Goal: Obtain resource: Download file/media

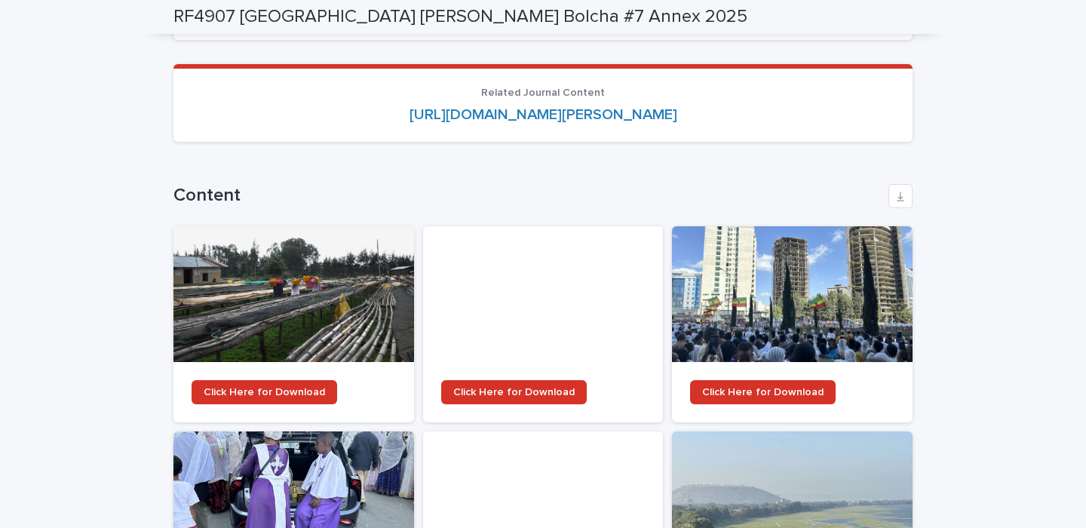
scroll to position [2023, 0]
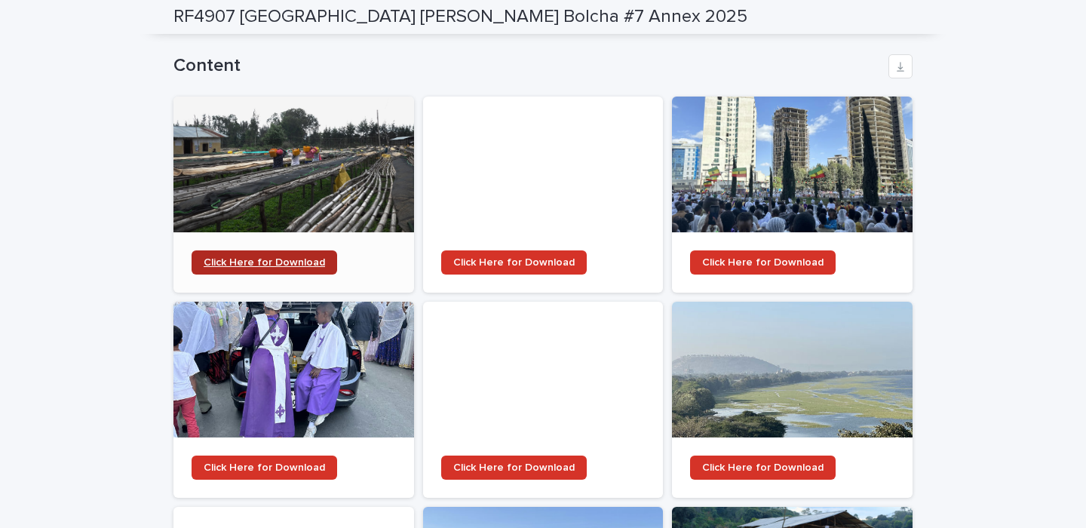
click at [249, 250] on link "Click Here for Download" at bounding box center [264, 262] width 146 height 24
click at [540, 169] on div at bounding box center [543, 164] width 240 height 136
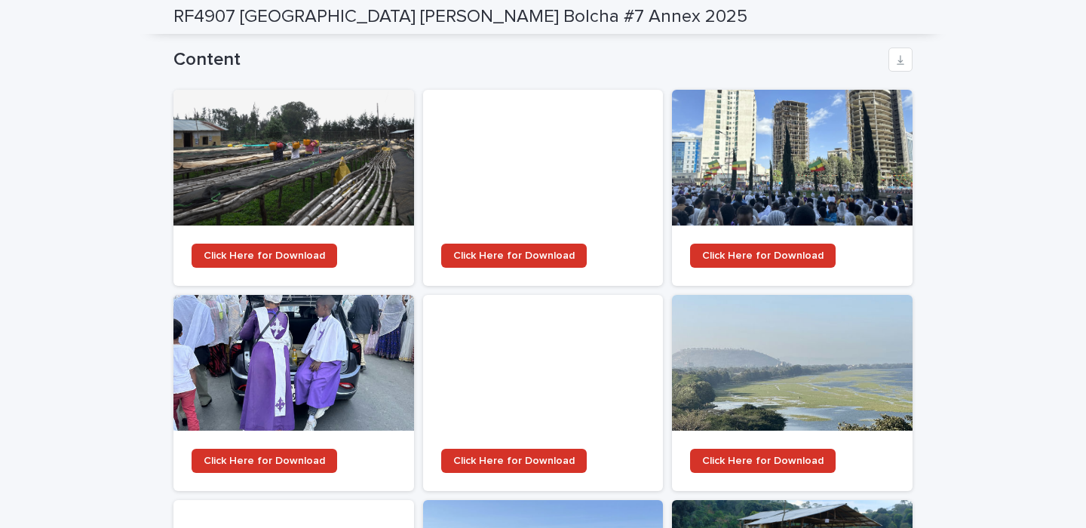
scroll to position [2123, 0]
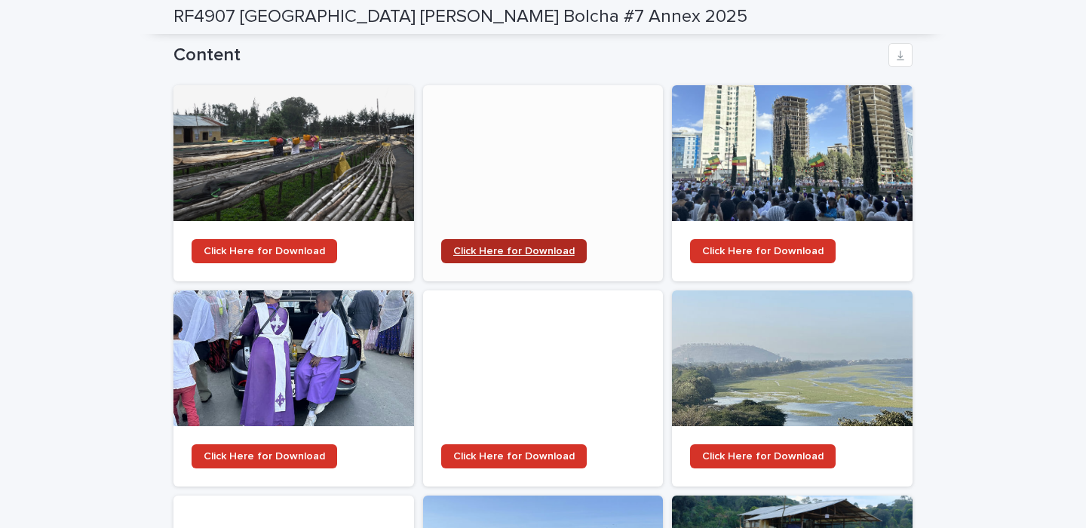
click at [541, 246] on span "Click Here for Download" at bounding box center [513, 251] width 121 height 11
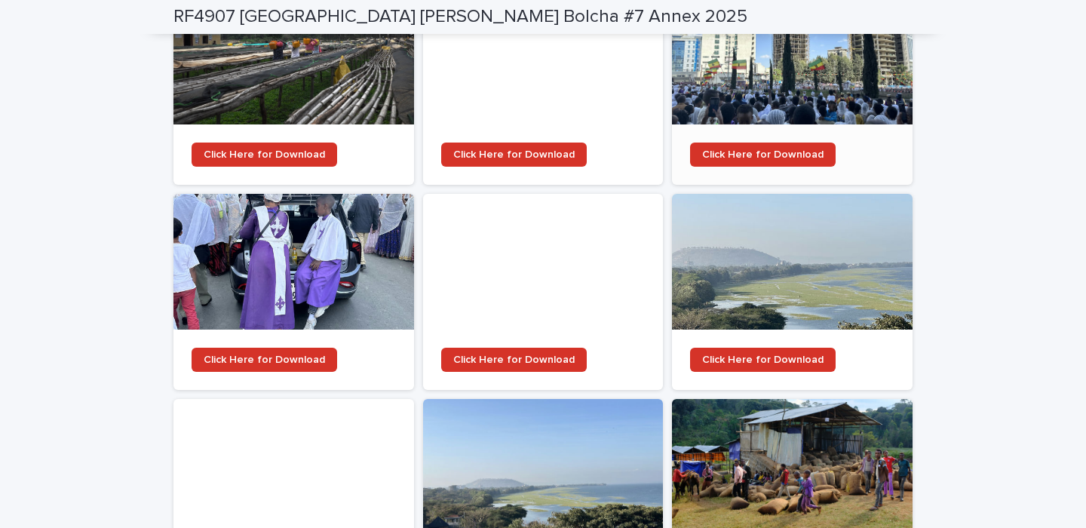
scroll to position [2282, 0]
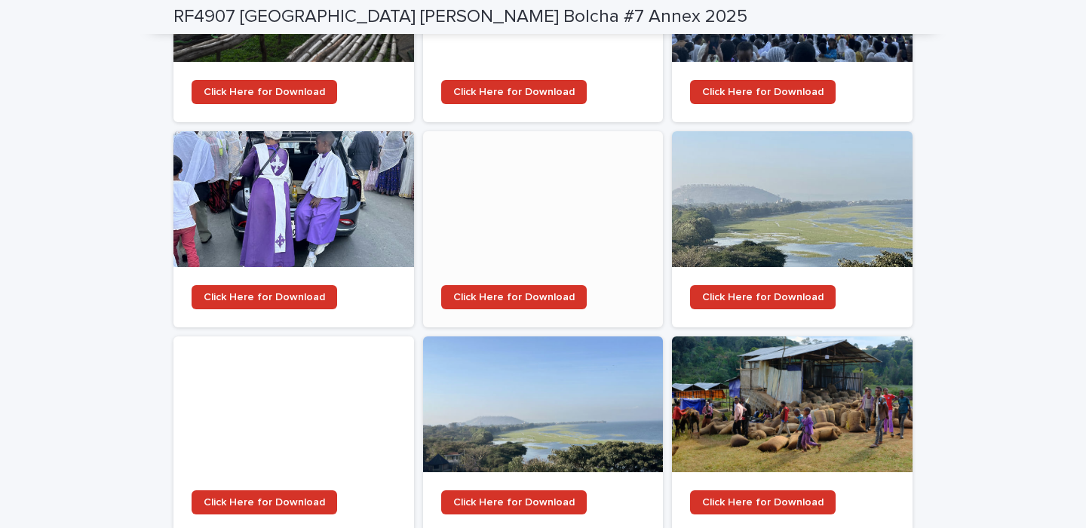
click at [547, 215] on div at bounding box center [543, 199] width 240 height 136
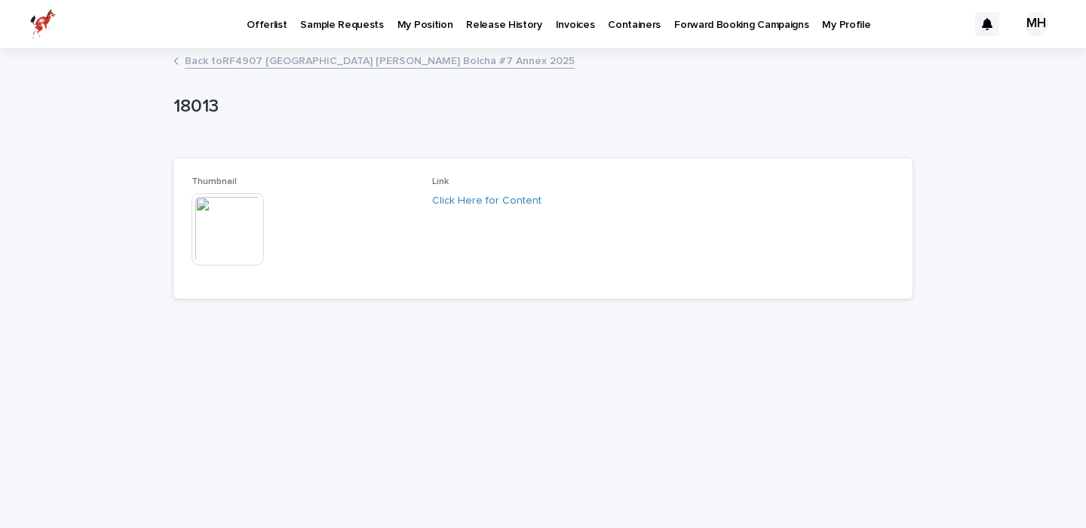
click at [236, 209] on img at bounding box center [227, 229] width 72 height 72
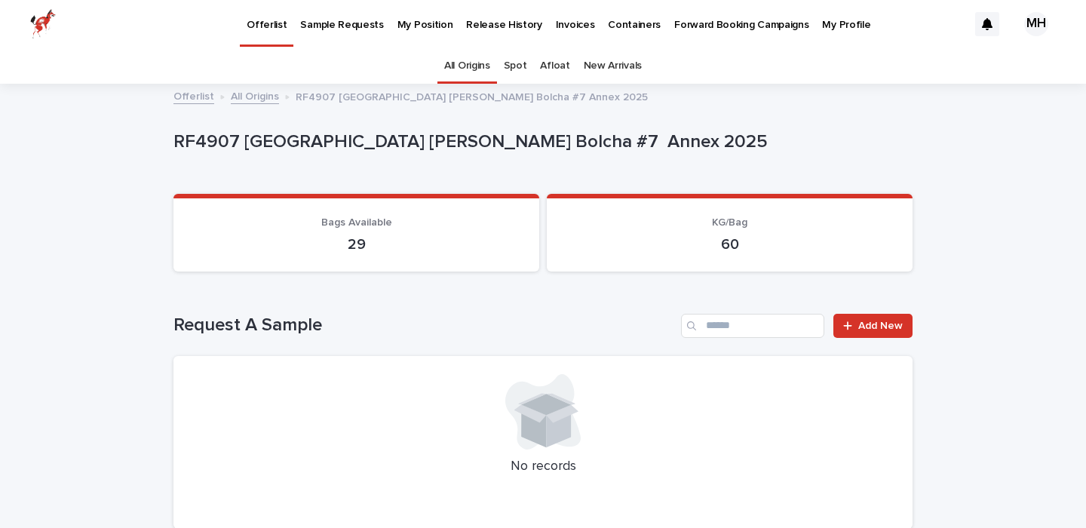
scroll to position [48, 0]
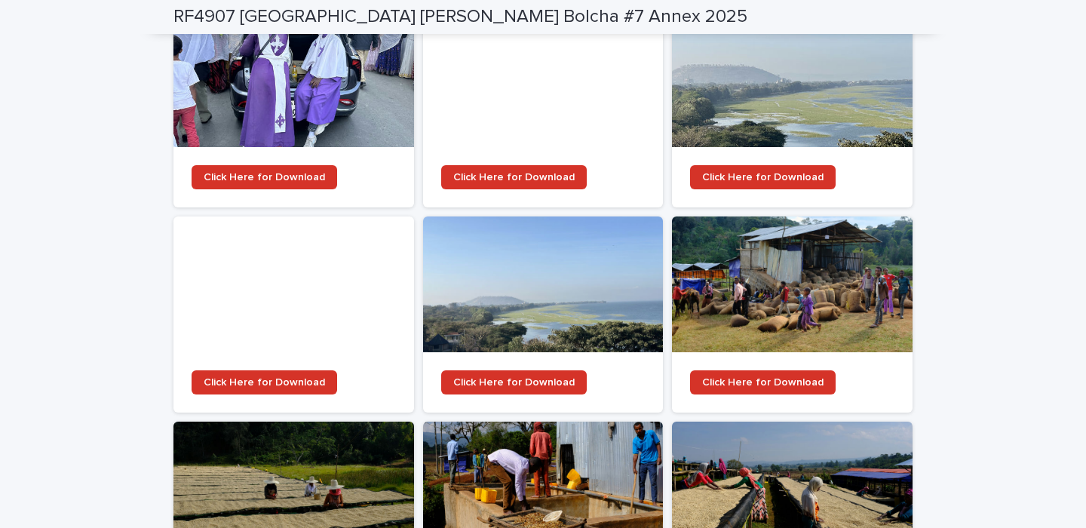
scroll to position [2595, 0]
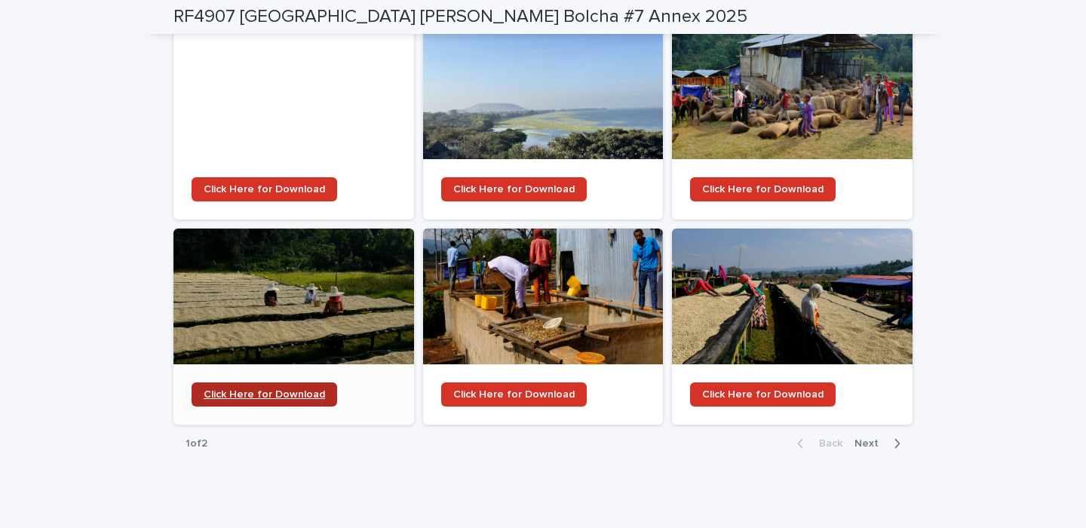
click at [274, 389] on span "Click Here for Download" at bounding box center [264, 394] width 121 height 11
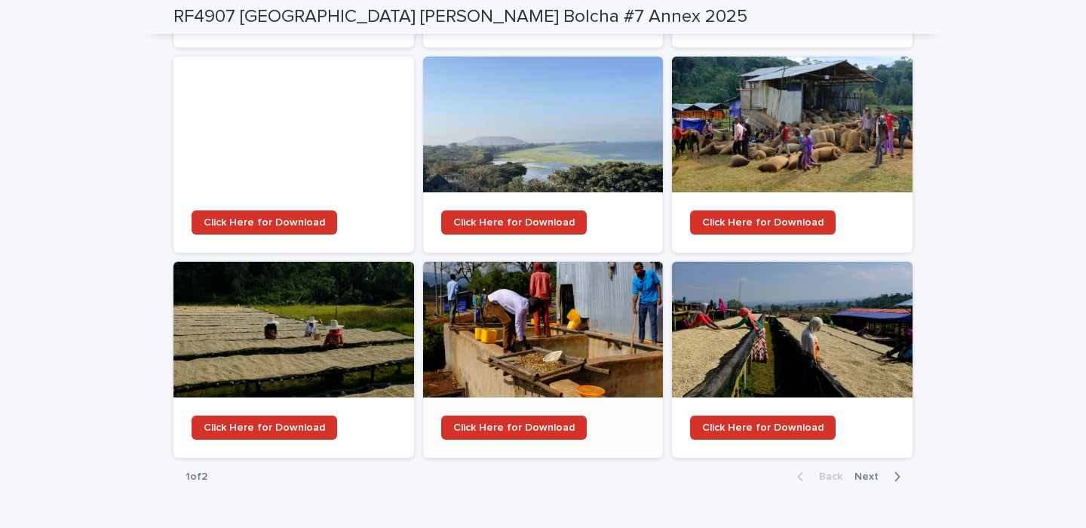
click at [516, 310] on div at bounding box center [543, 330] width 240 height 136
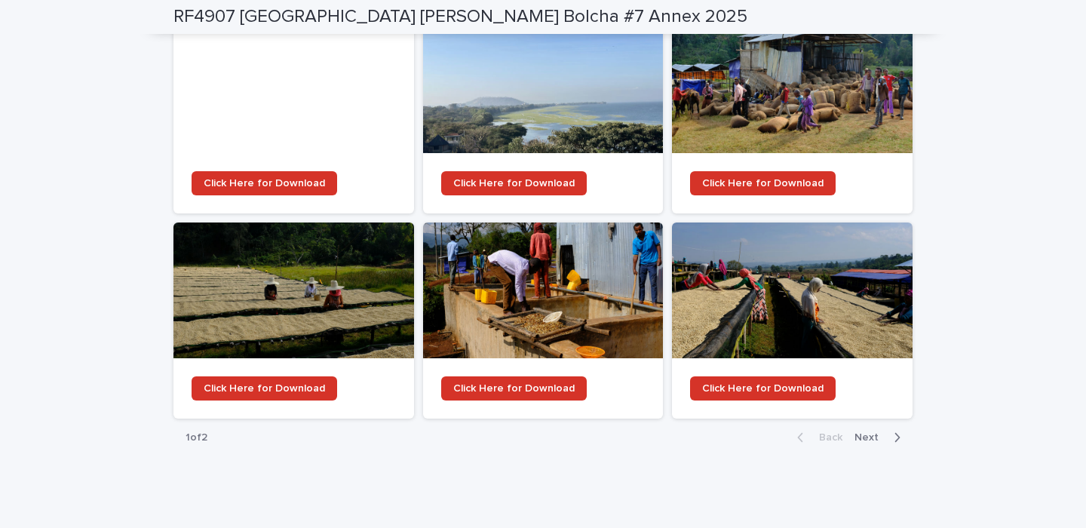
scroll to position [2599, 0]
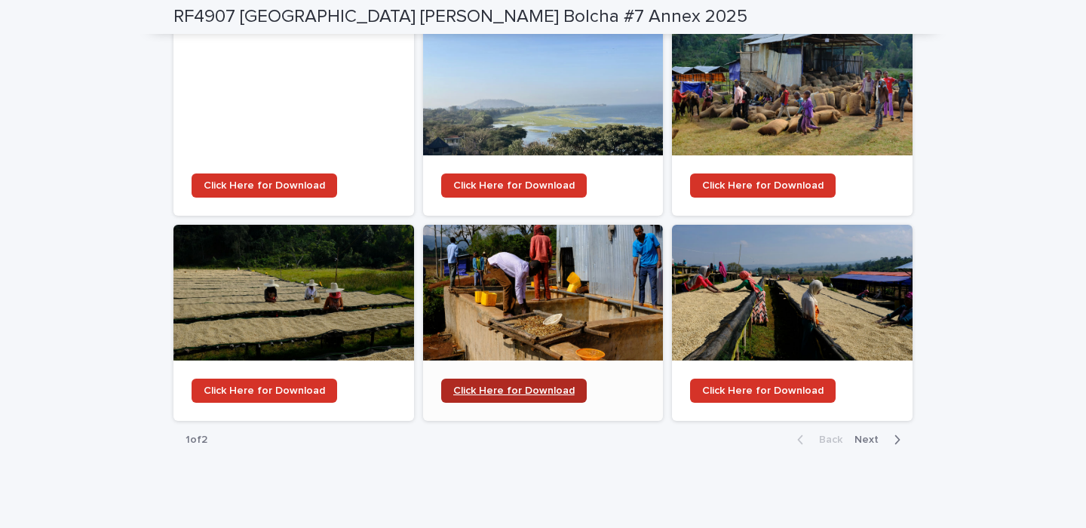
click at [518, 385] on span "Click Here for Download" at bounding box center [513, 390] width 121 height 11
click at [886, 434] on span "Next" at bounding box center [870, 439] width 33 height 11
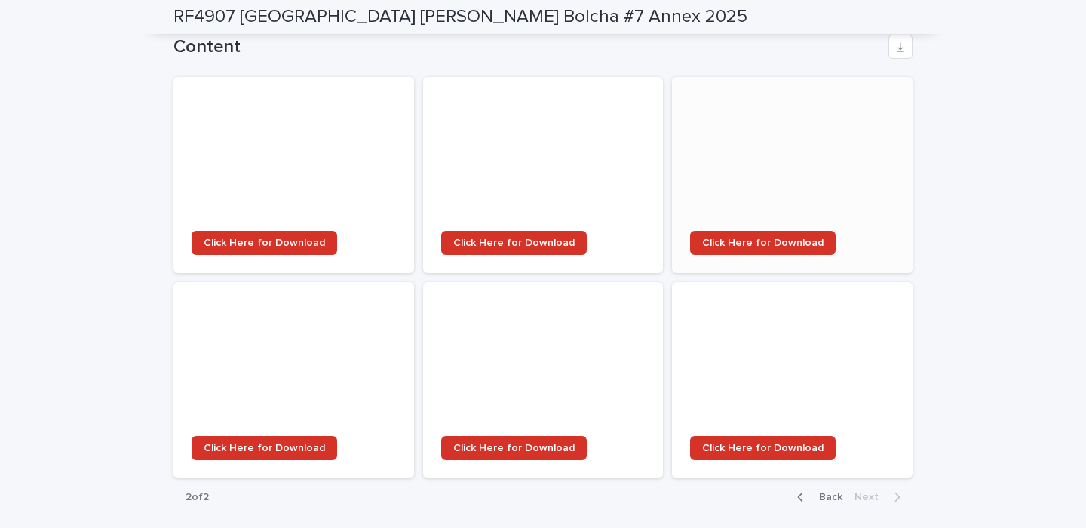
scroll to position [2131, 0]
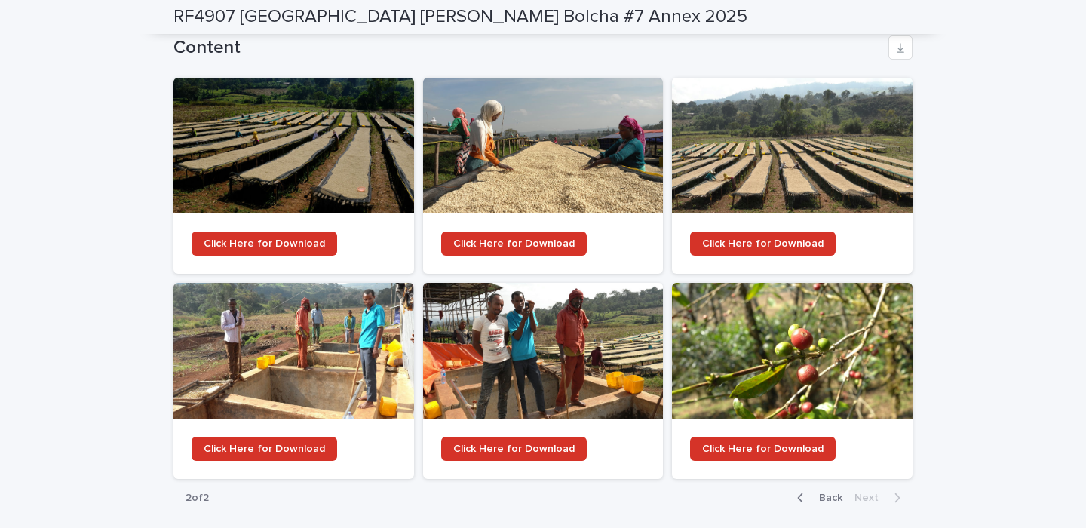
click at [828, 492] on span "Back" at bounding box center [826, 497] width 32 height 11
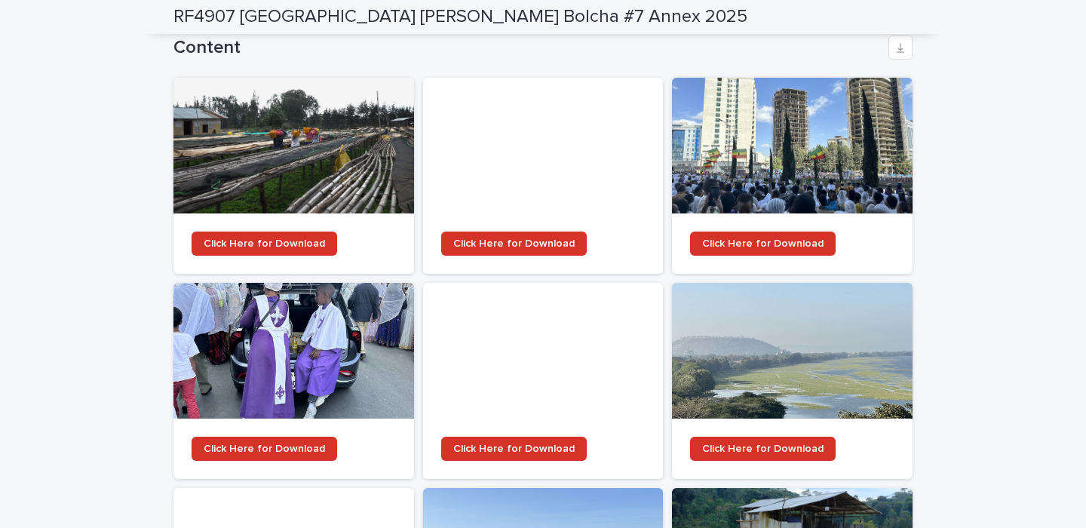
scroll to position [2601, 0]
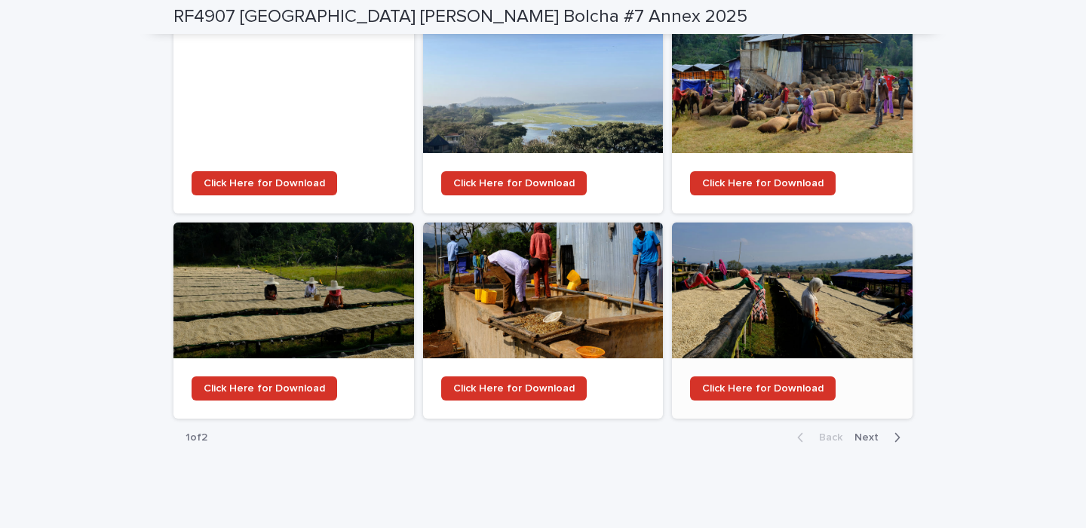
click at [810, 253] on div at bounding box center [792, 290] width 240 height 136
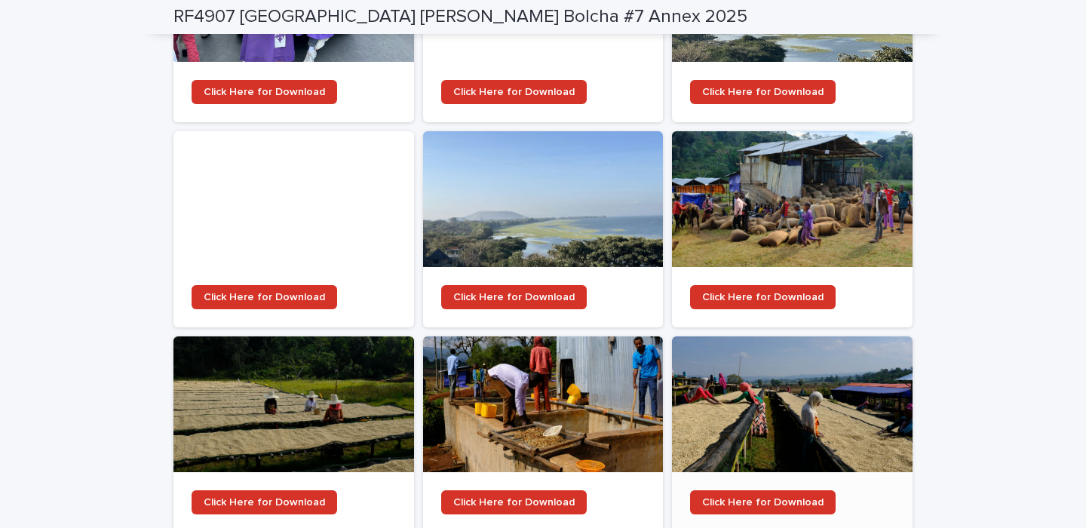
scroll to position [2561, 0]
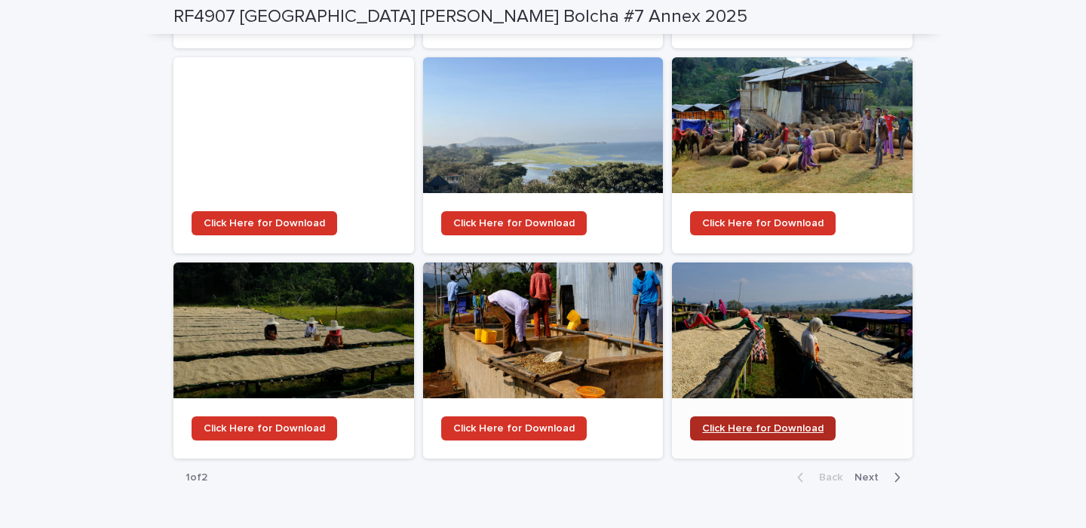
click at [767, 416] on link "Click Here for Download" at bounding box center [763, 428] width 146 height 24
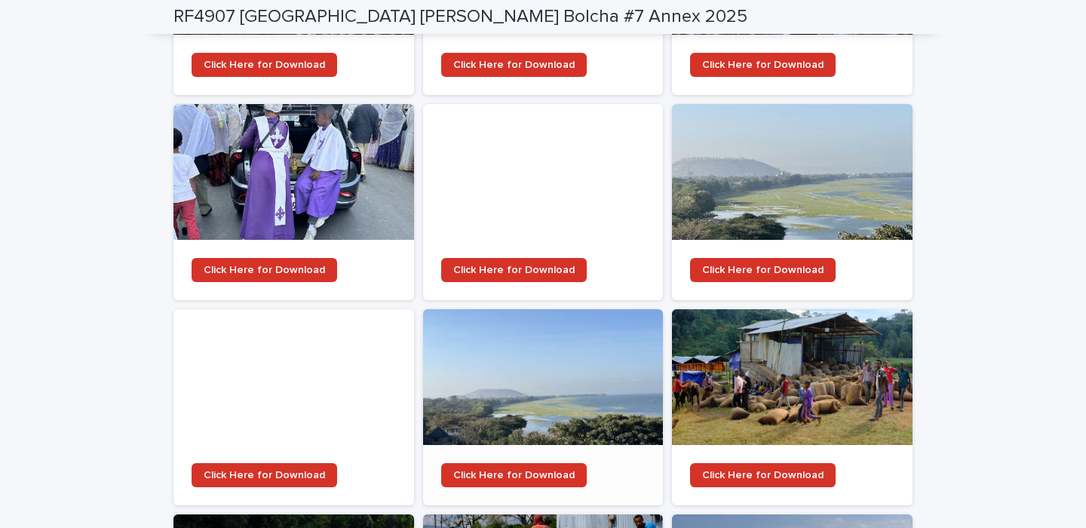
scroll to position [2308, 0]
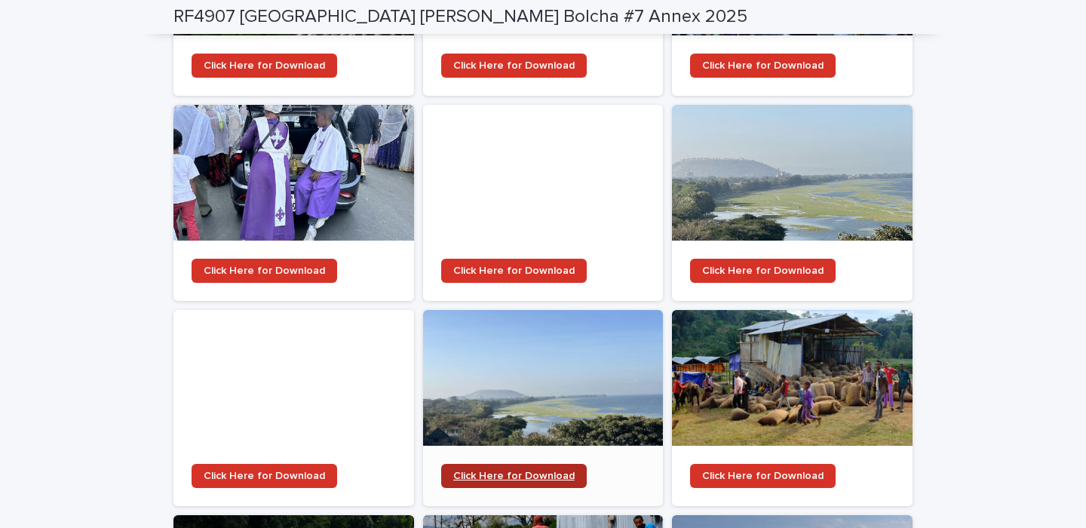
click at [518, 470] on span "Click Here for Download" at bounding box center [513, 475] width 121 height 11
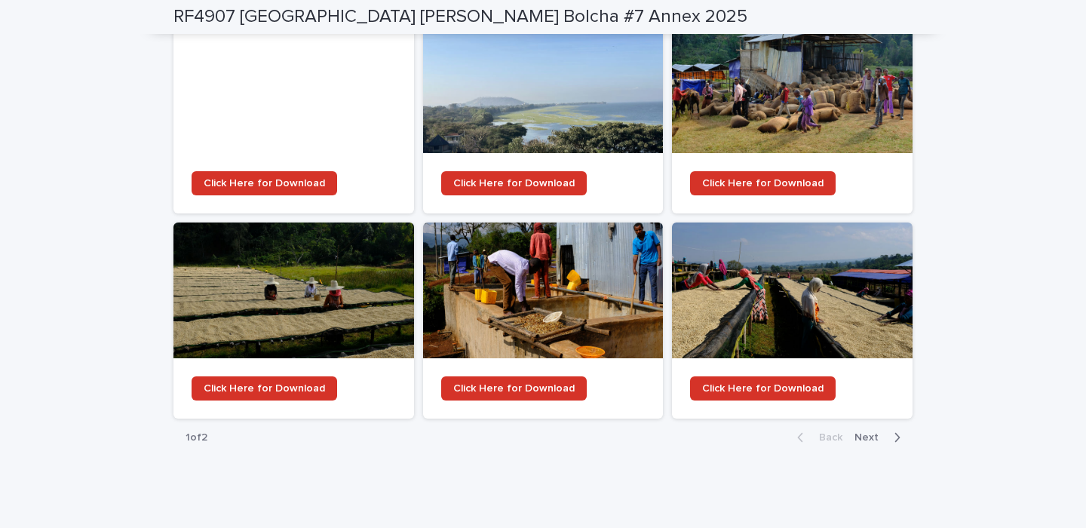
scroll to position [2599, 0]
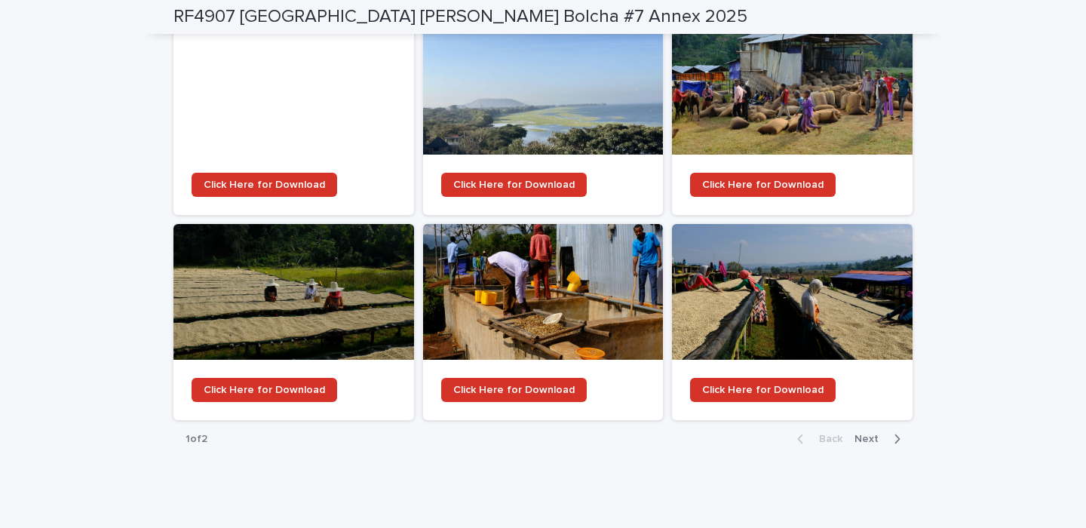
click at [874, 433] on span "Next" at bounding box center [870, 438] width 33 height 11
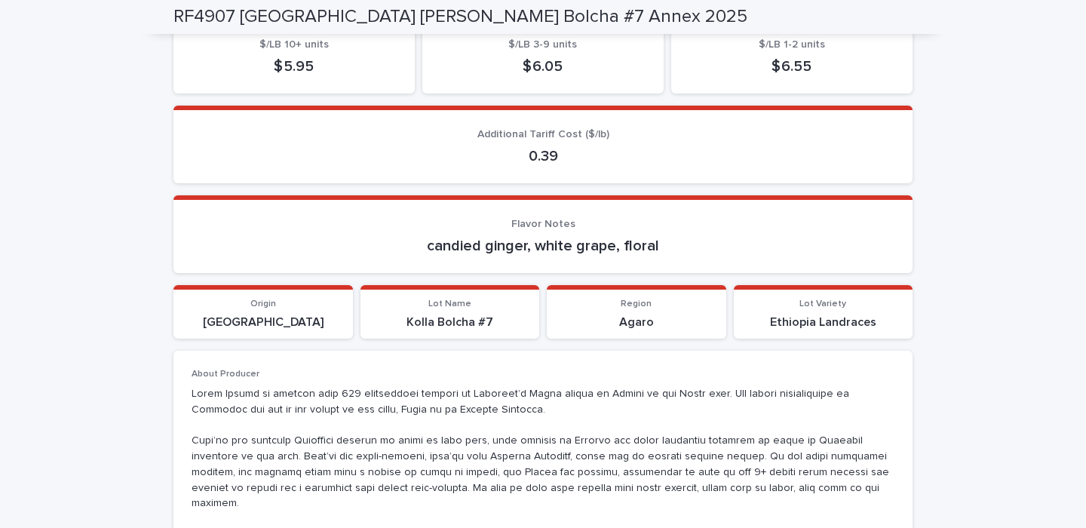
scroll to position [712, 0]
drag, startPoint x: 431, startPoint y: 246, endPoint x: 685, endPoint y: 239, distance: 253.4
click at [685, 239] on p "candied ginger, white grape, floral" at bounding box center [542, 247] width 703 height 18
copy p "candied ginger, white grape, floral"
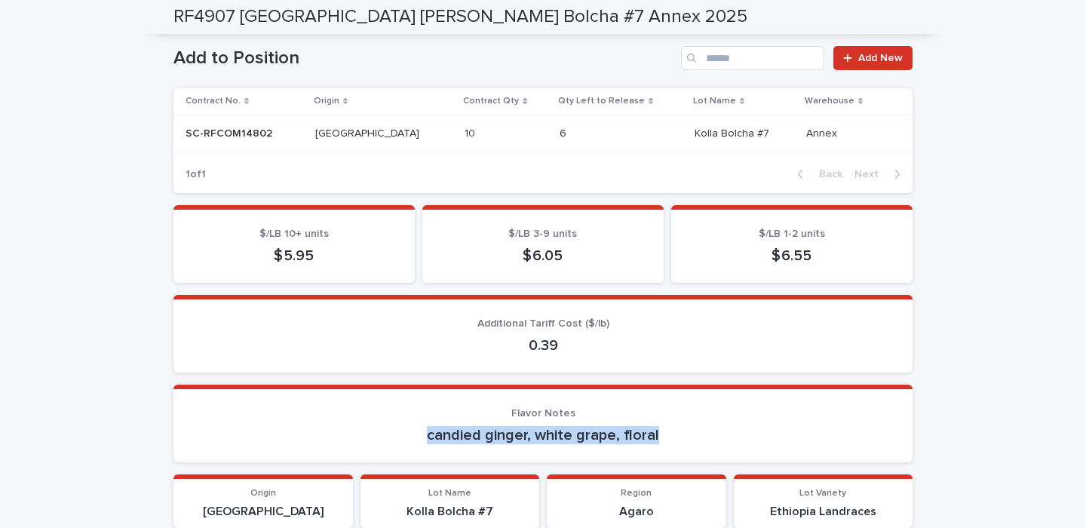
scroll to position [521, 0]
